Goal: Transaction & Acquisition: Obtain resource

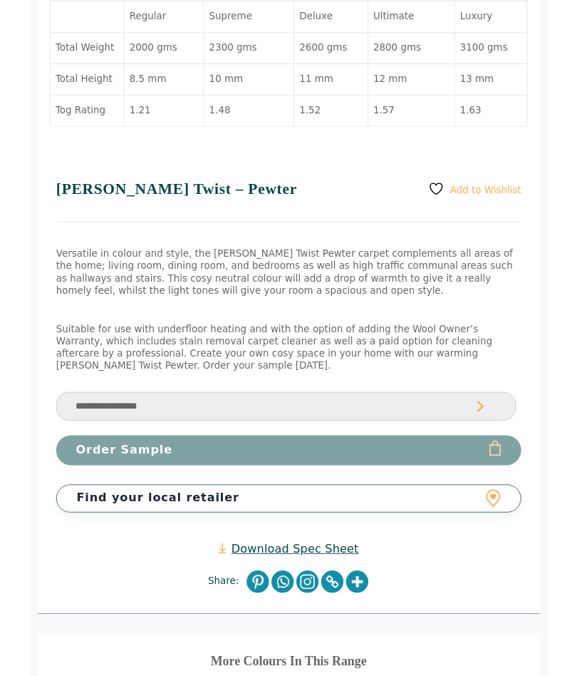
scroll to position [939, 0]
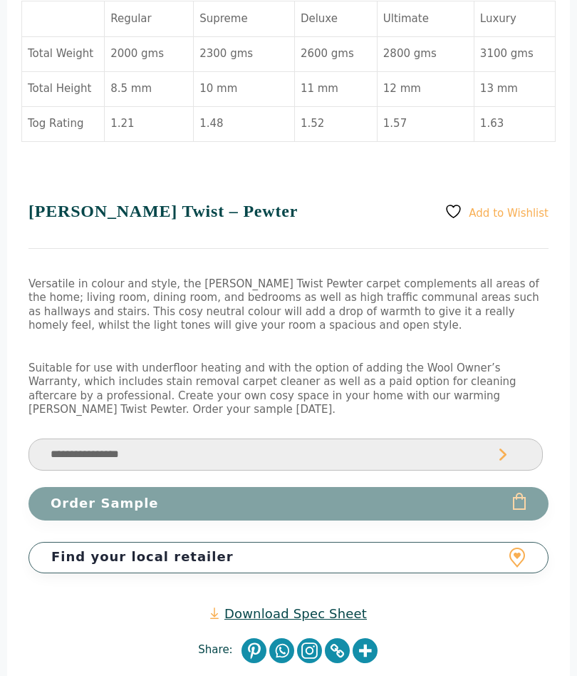
click at [503, 439] on select "**********" at bounding box center [286, 455] width 515 height 32
select select "**********"
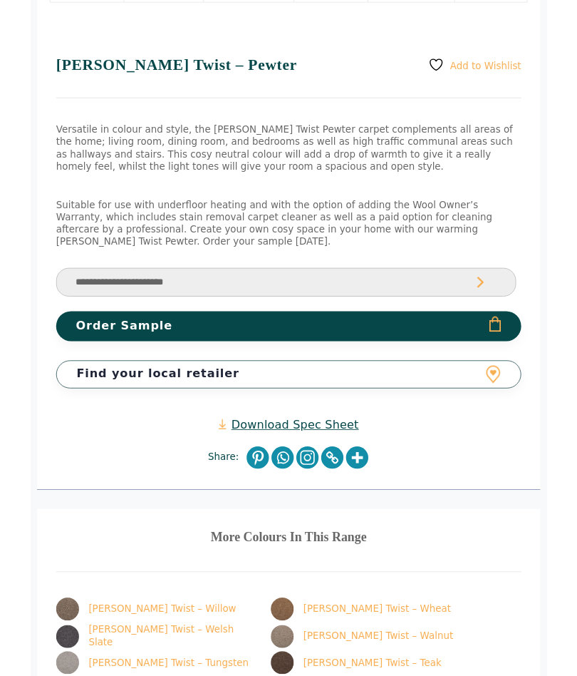
scroll to position [1076, 0]
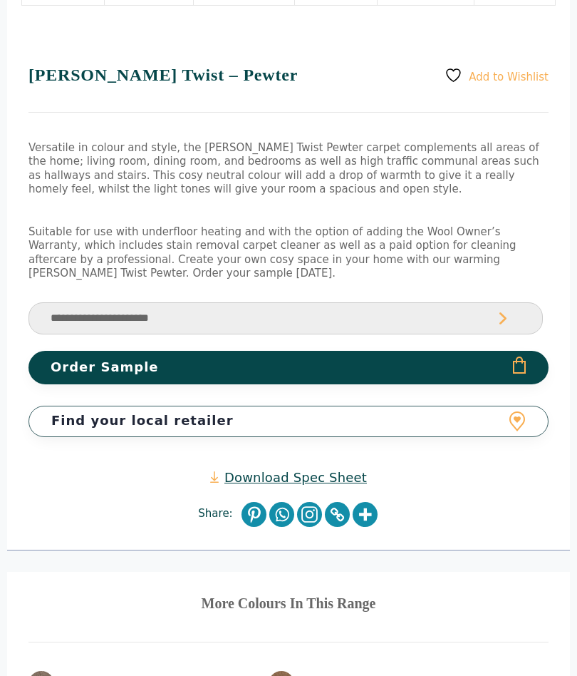
click at [515, 405] on link "Find your local retailer" at bounding box center [289, 420] width 520 height 31
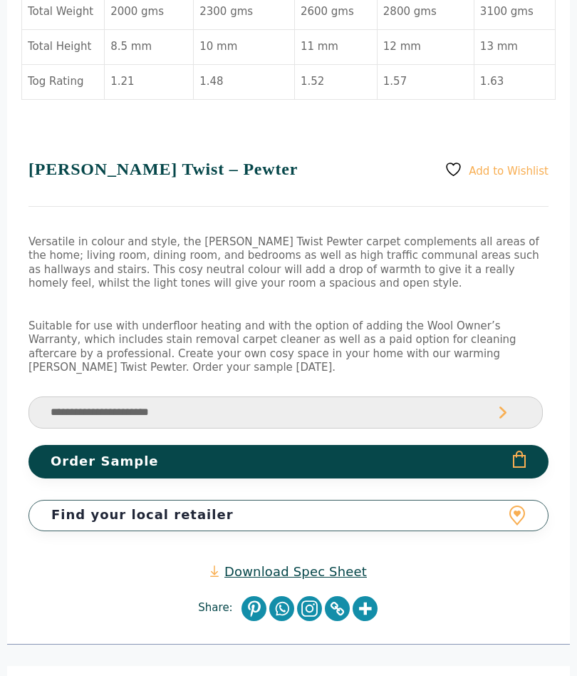
scroll to position [981, 0]
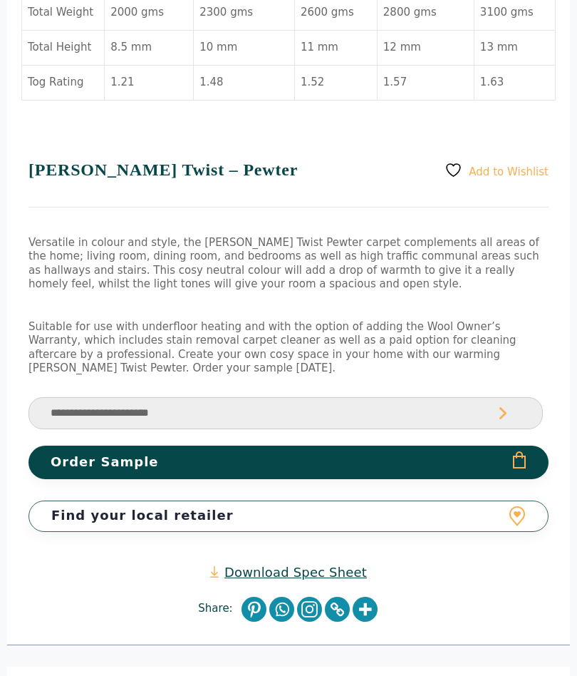
click at [512, 446] on button "Order Sample" at bounding box center [289, 462] width 520 height 33
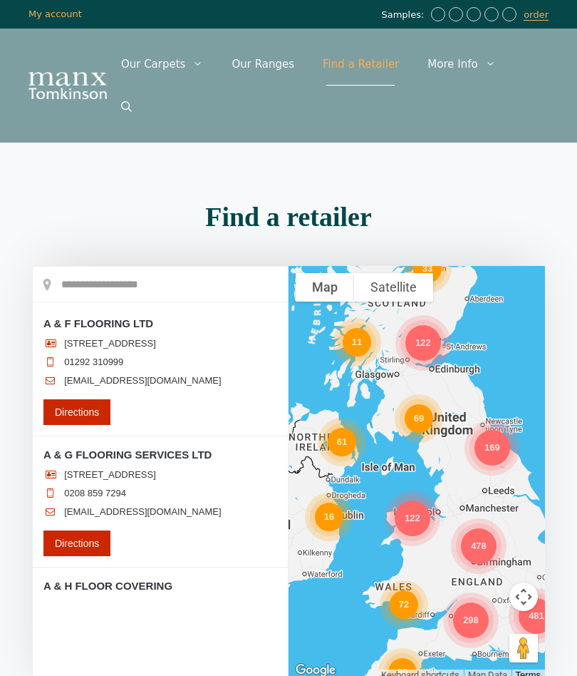
scroll to position [657, 0]
click at [478, 528] on div "478" at bounding box center [479, 546] width 36 height 36
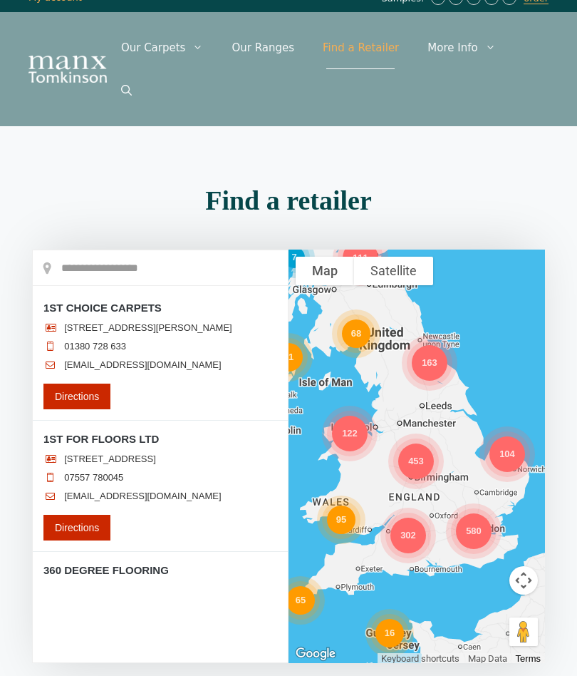
scroll to position [0, 0]
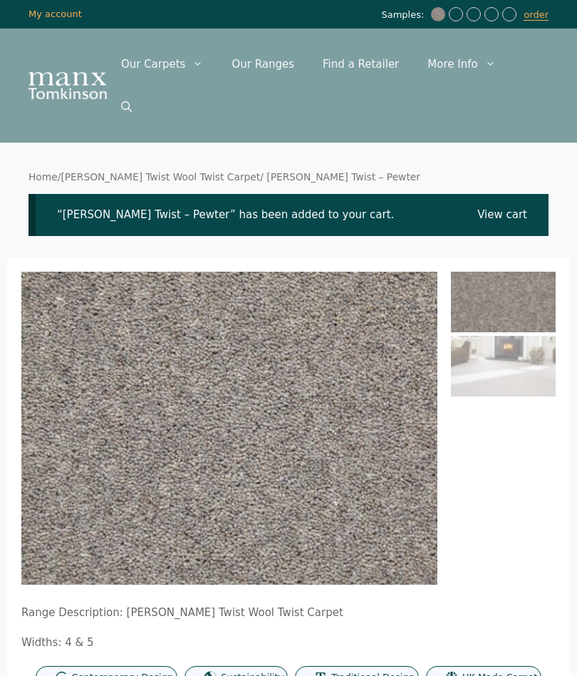
click at [180, 171] on link "[PERSON_NAME] Twist Wool Twist Carpet" at bounding box center [161, 176] width 200 height 11
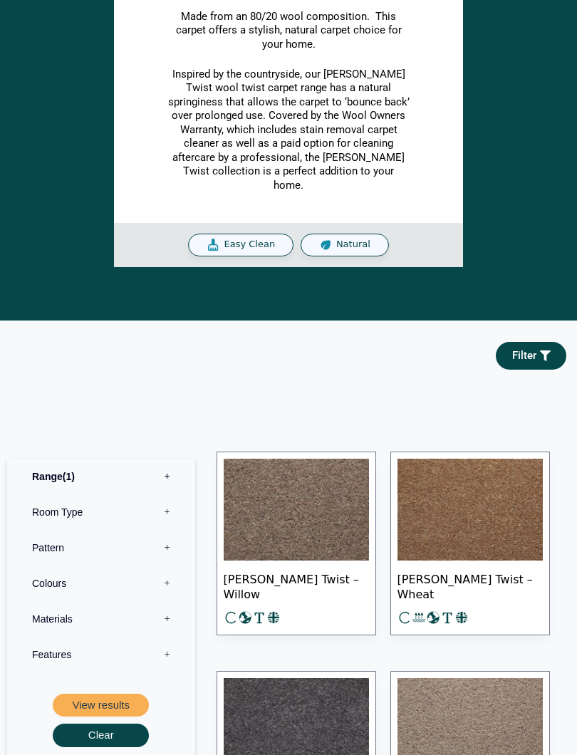
scroll to position [512, 0]
click at [68, 495] on label "Room Type 0" at bounding box center [101, 513] width 167 height 36
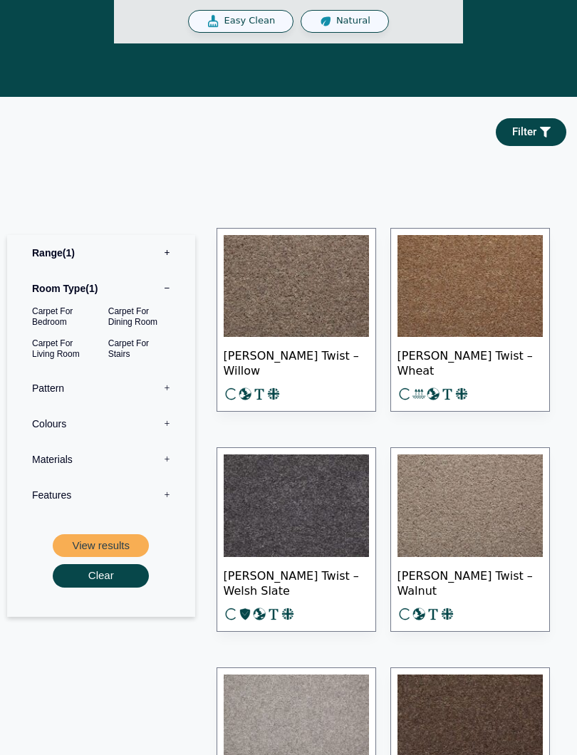
scroll to position [737, 0]
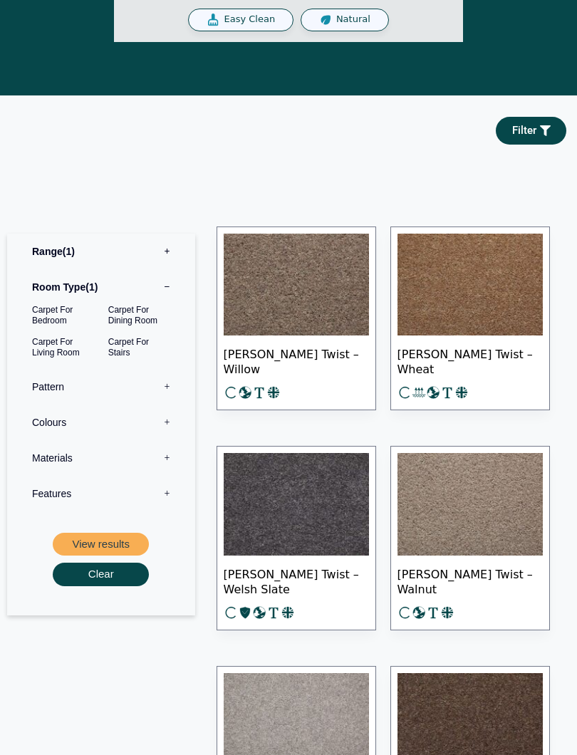
click at [107, 534] on button "View results" at bounding box center [101, 546] width 96 height 24
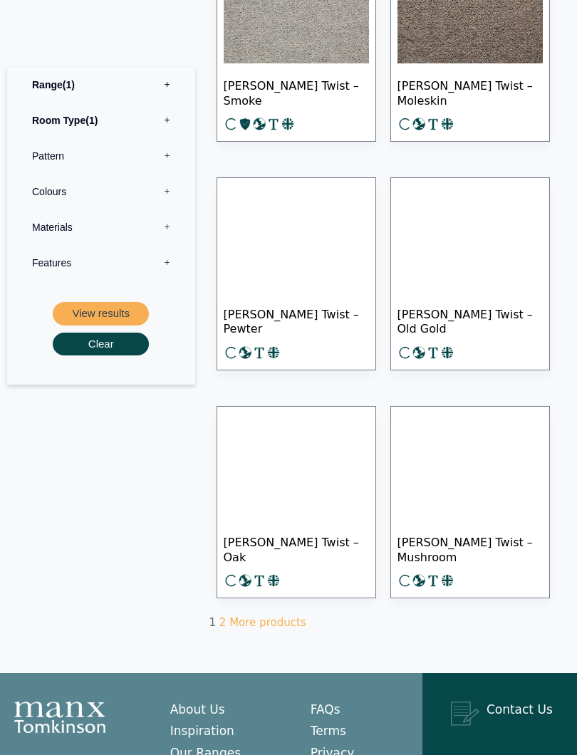
scroll to position [1246, 0]
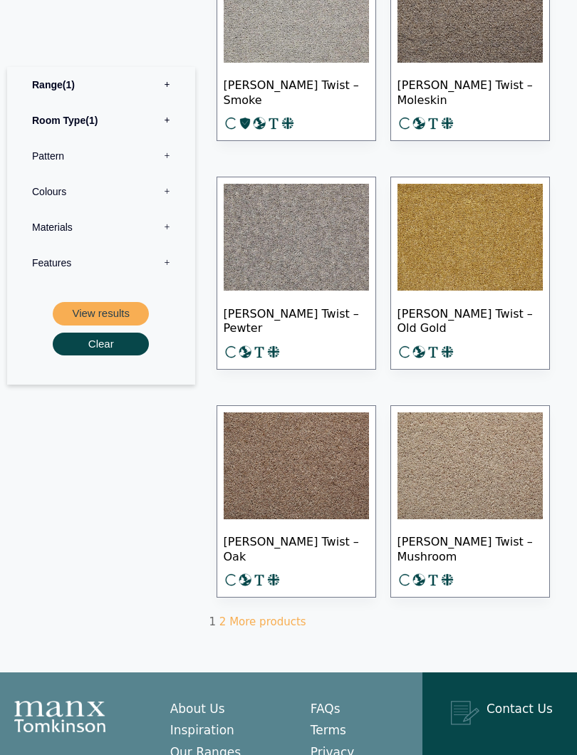
click at [254, 616] on link "More products" at bounding box center [267, 622] width 76 height 13
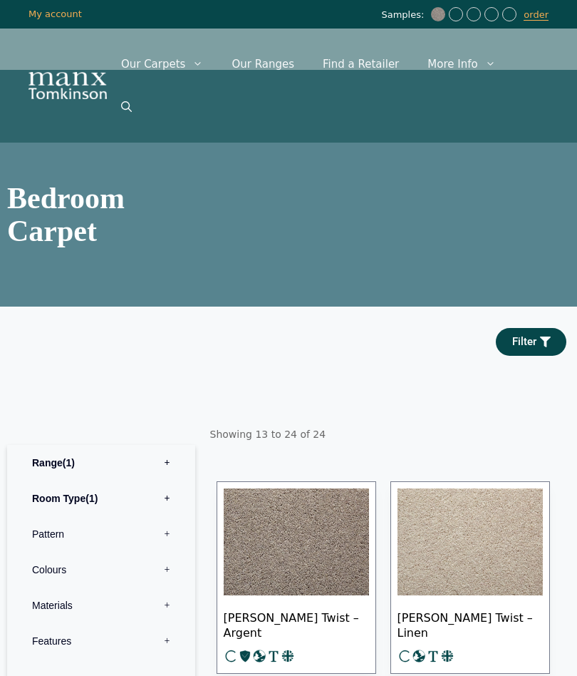
click at [460, 492] on img at bounding box center [470, 541] width 145 height 107
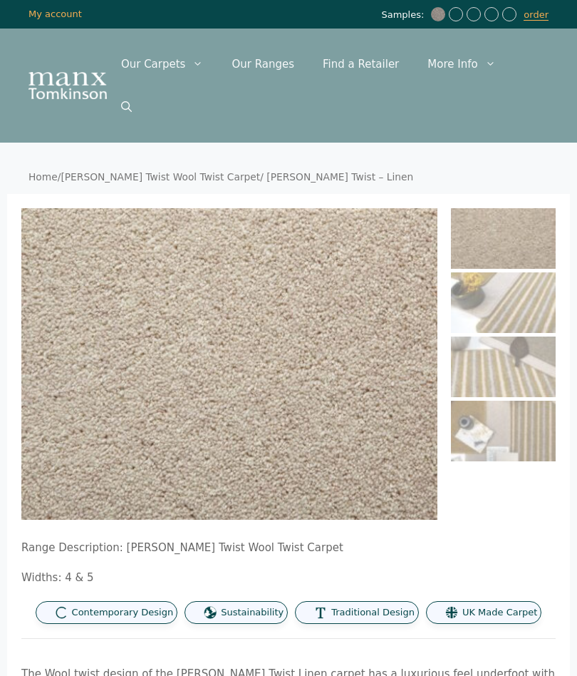
click at [121, 354] on img at bounding box center [306, 422] width 571 height 428
